Goal: Find specific page/section: Find specific page/section

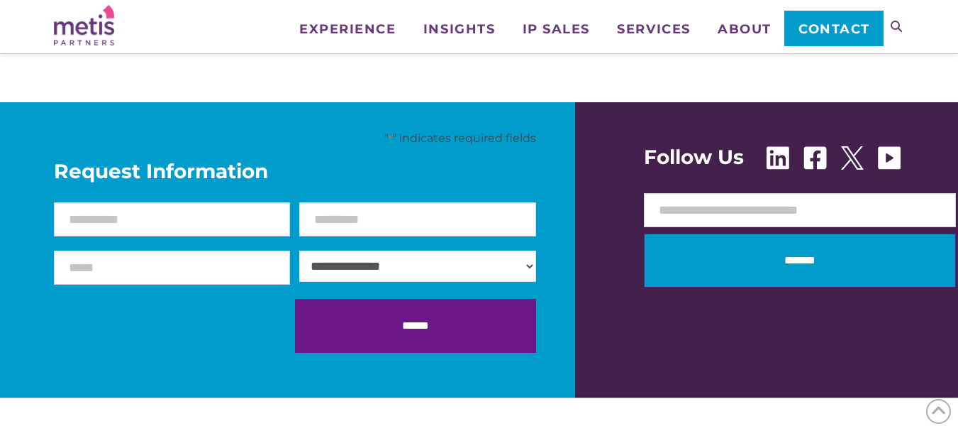
scroll to position [2189, 0]
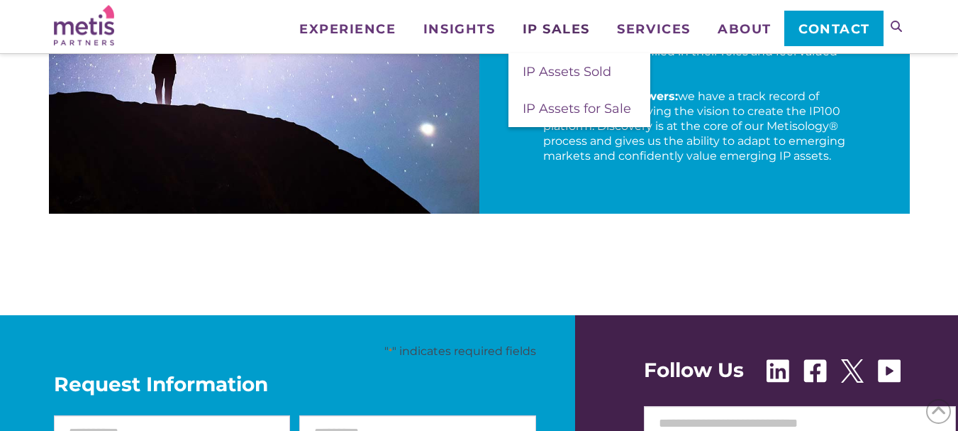
click at [551, 28] on span "IP Sales" at bounding box center [556, 29] width 67 height 13
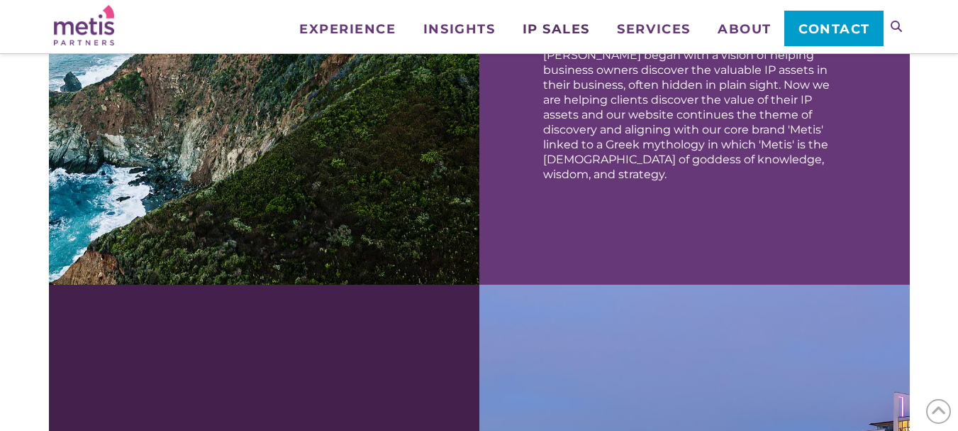
scroll to position [699, 0]
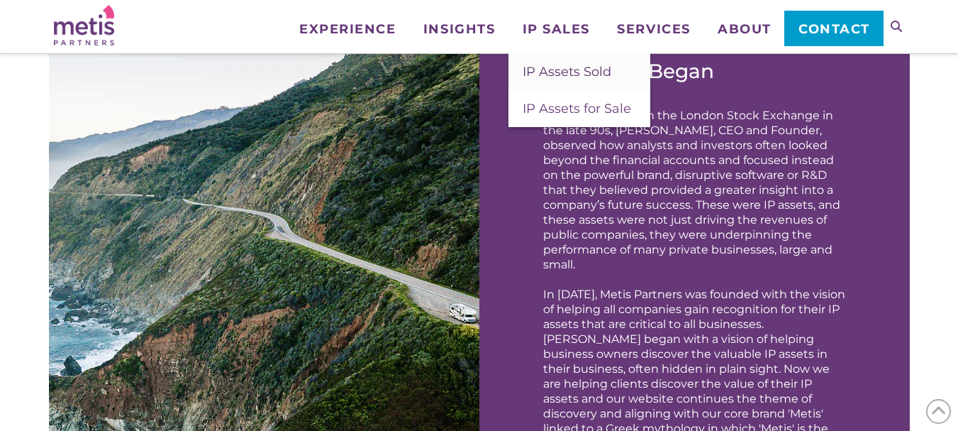
click at [567, 65] on span "IP Assets Sold" at bounding box center [567, 72] width 89 height 16
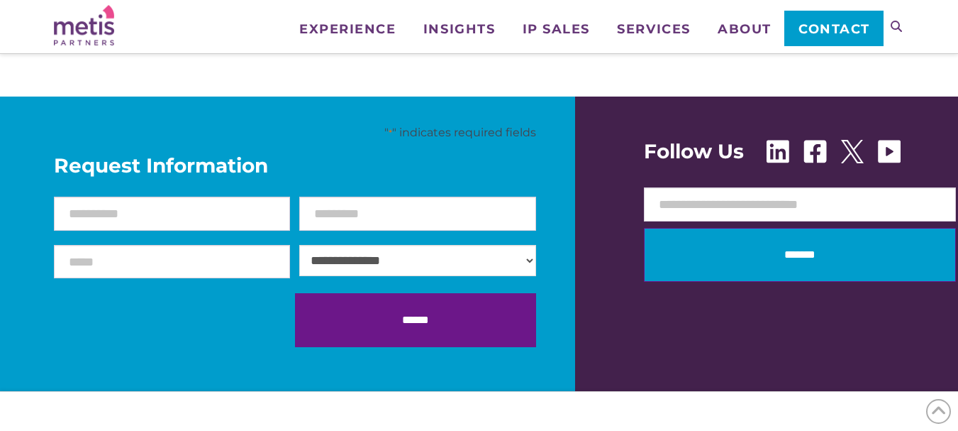
scroll to position [1915, 0]
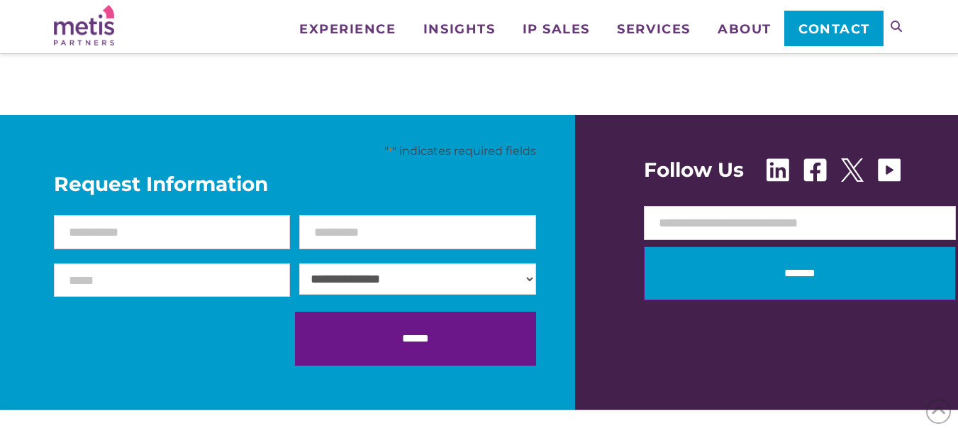
click at [829, 16] on link "Contact" at bounding box center [834, 28] width 99 height 35
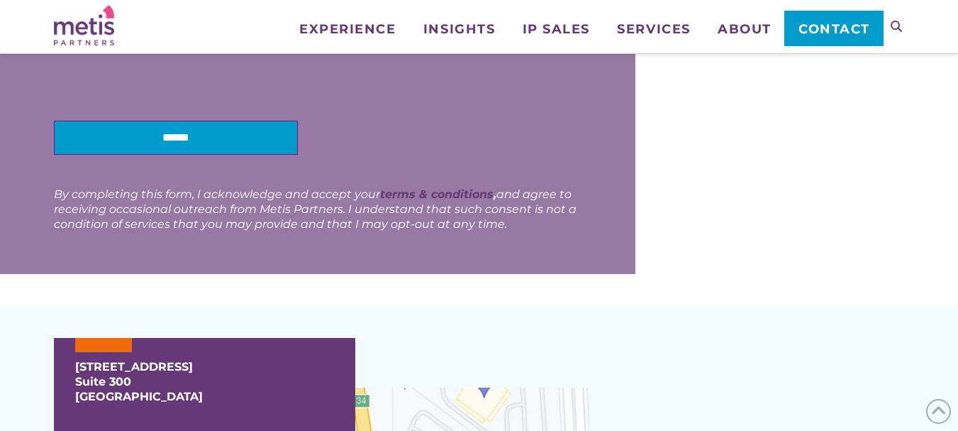
scroll to position [780, 0]
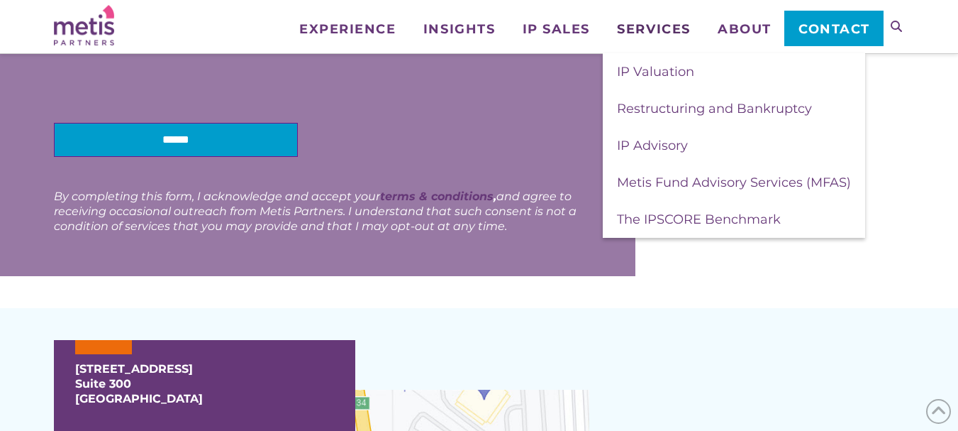
click at [645, 24] on span "Services" at bounding box center [653, 29] width 73 height 13
click at [661, 179] on span "Metis Fund Advisory Services (MFAS)" at bounding box center [734, 182] width 234 height 16
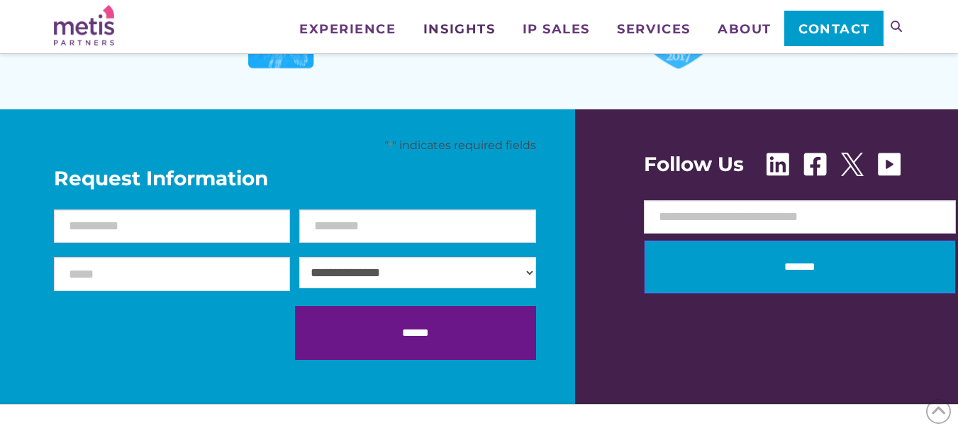
scroll to position [2197, 0]
